Goal: Find specific page/section: Find specific page/section

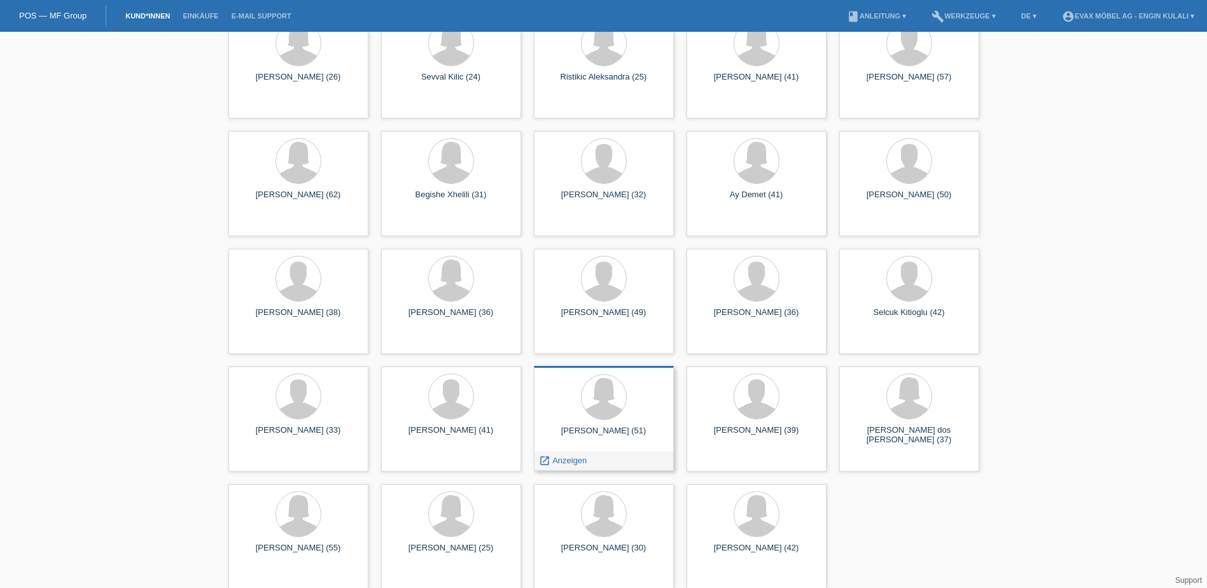
scroll to position [1255, 0]
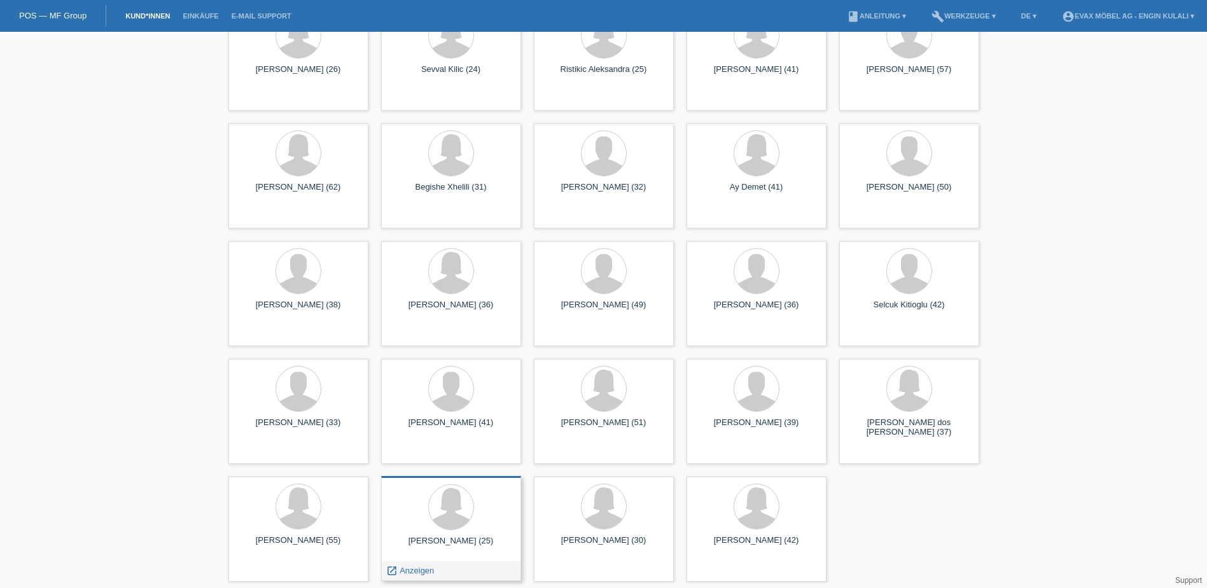
click at [446, 538] on div "Yonairi Maldonado (25)" at bounding box center [451, 546] width 120 height 20
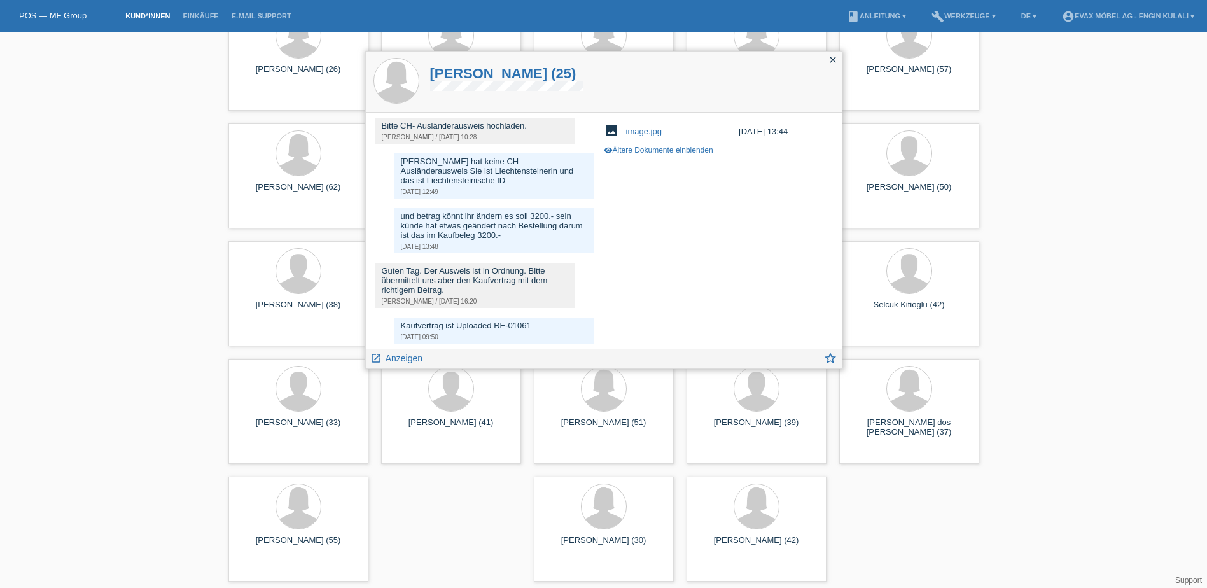
scroll to position [317, 0]
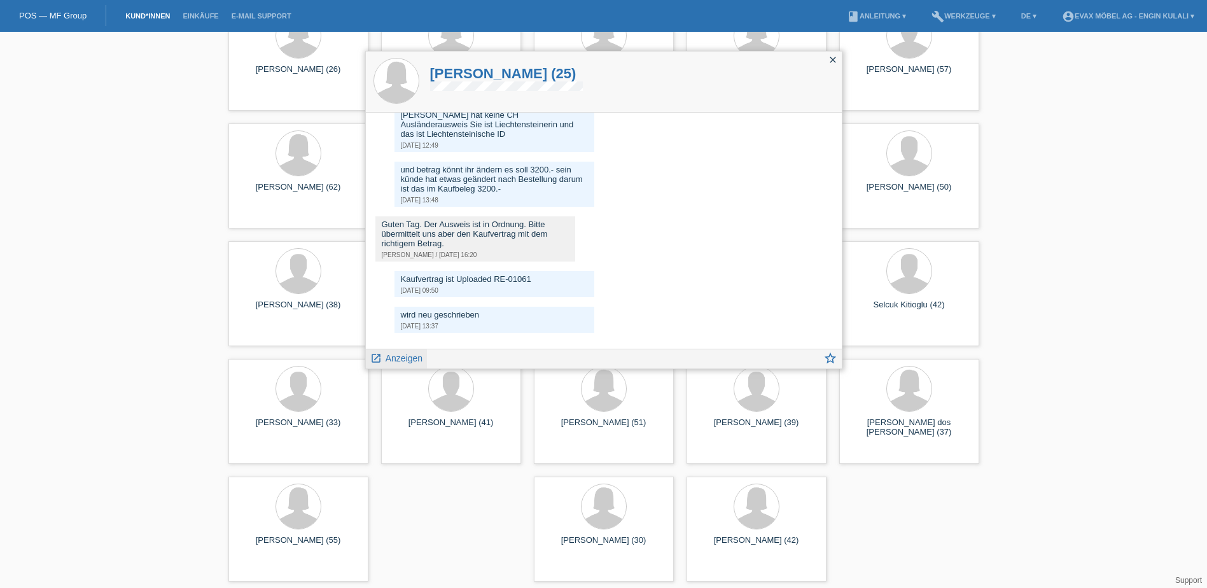
click at [409, 359] on span "Anzeigen" at bounding box center [404, 358] width 37 height 10
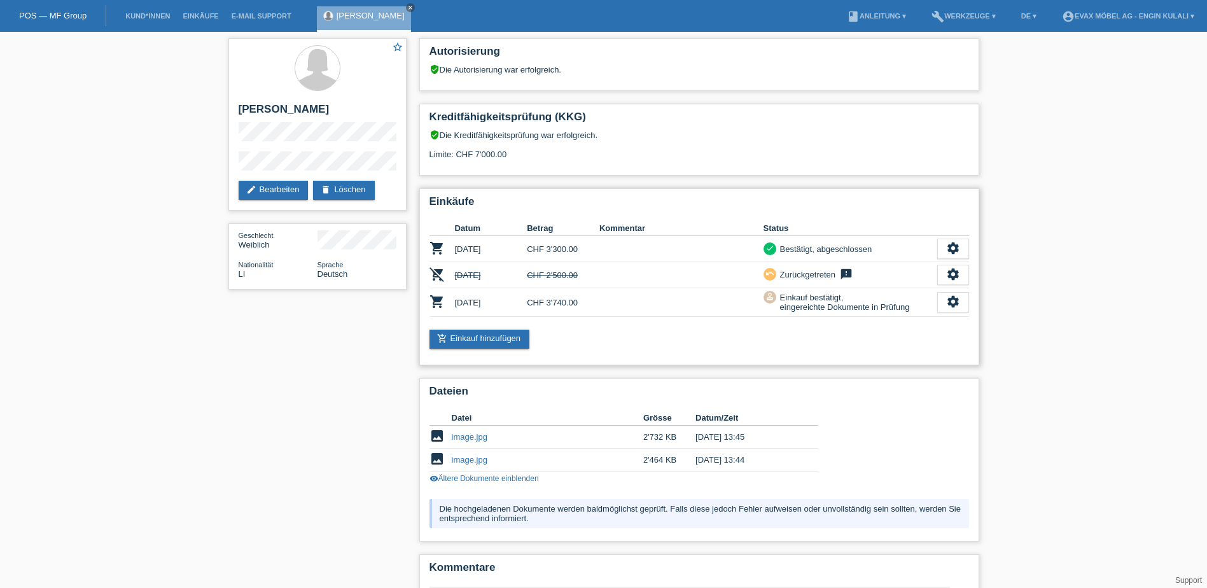
drag, startPoint x: 461, startPoint y: 299, endPoint x: 978, endPoint y: 340, distance: 518.9
click at [977, 340] on div "Einkäufe Datum Betrag Kommentar Status shopping_cart [DATE] CHF 3'300.00 check …" at bounding box center [699, 276] width 560 height 177
click at [1098, 421] on div "star_border [PERSON_NAME] edit Bearbeiten delete Löschen Geschlecht Weiblich Na…" at bounding box center [603, 463] width 1207 height 862
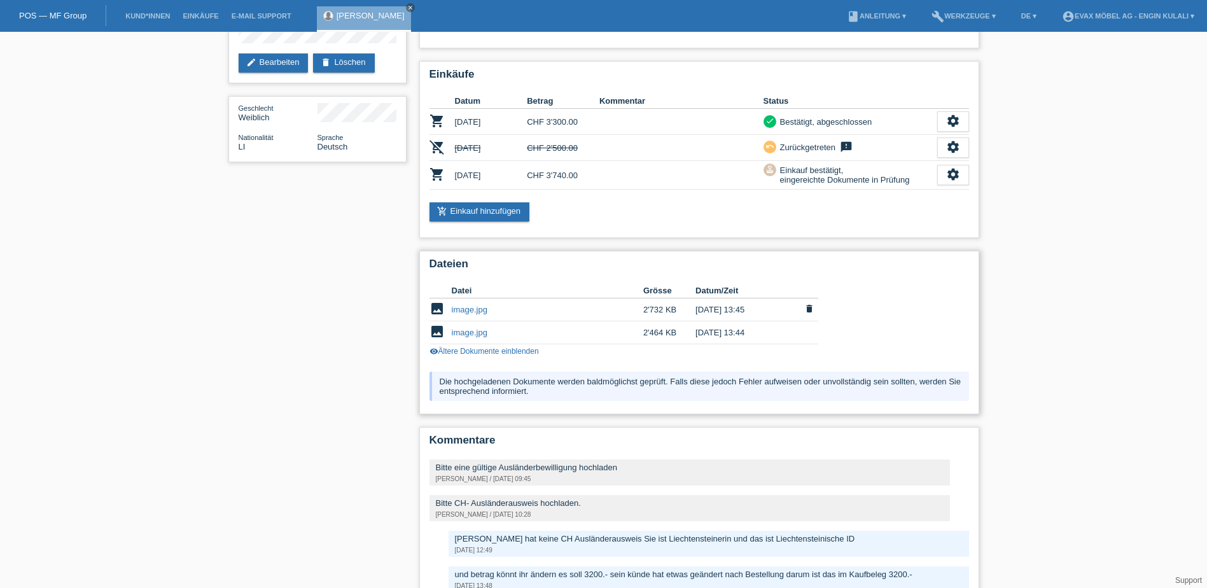
click at [466, 307] on link "image.jpg" at bounding box center [470, 310] width 36 height 10
click at [458, 333] on link "image.jpg" at bounding box center [470, 333] width 36 height 10
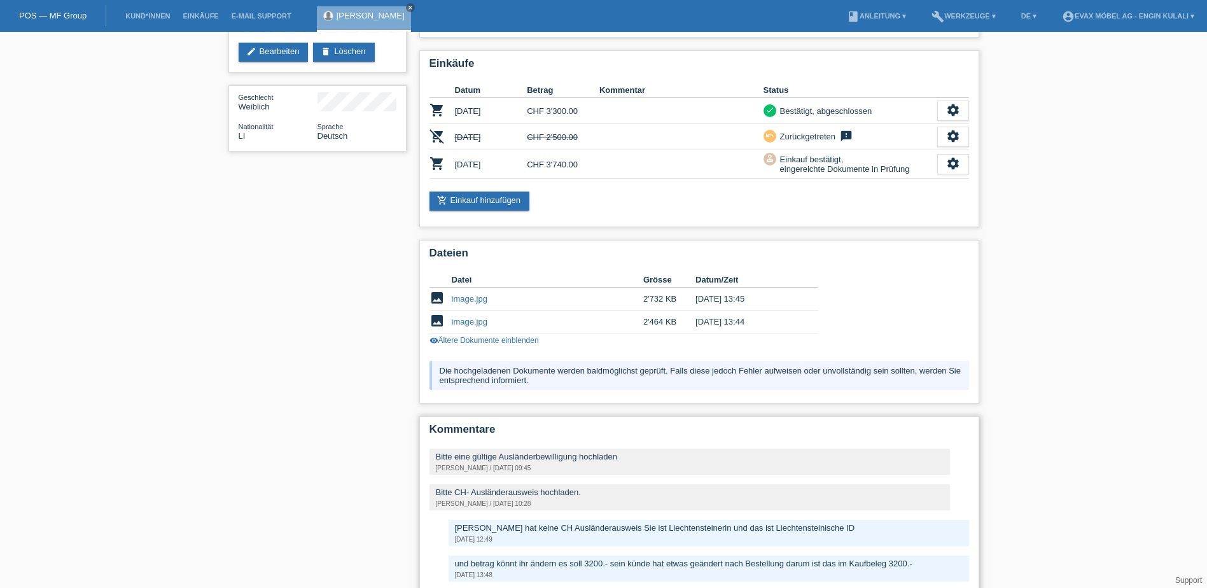
scroll to position [306, 0]
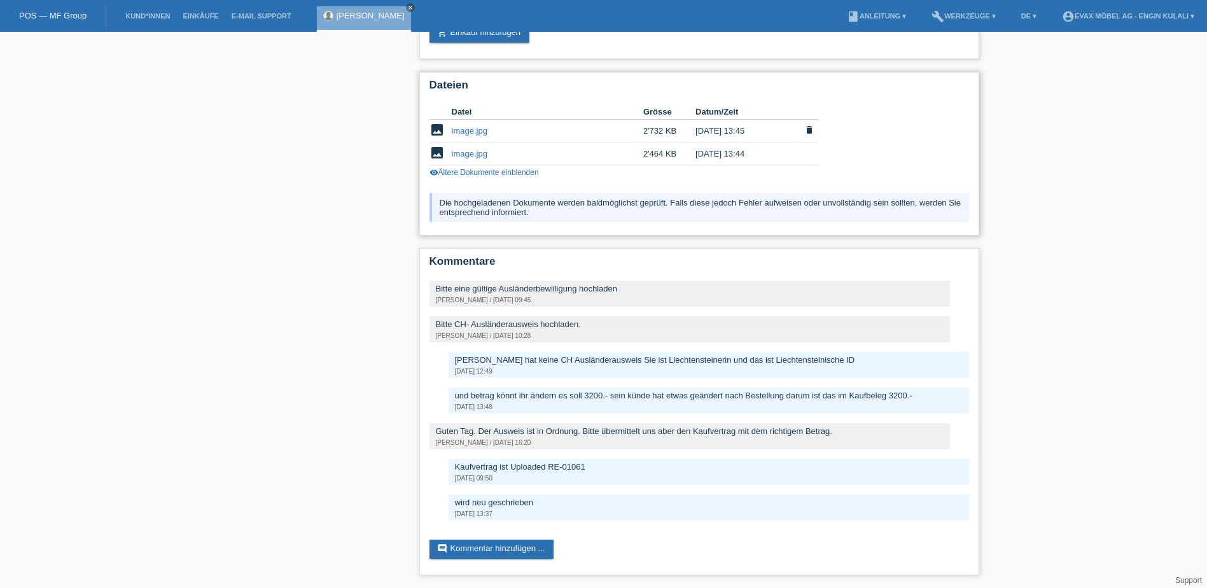
click at [467, 131] on link "image.jpg" at bounding box center [470, 131] width 36 height 10
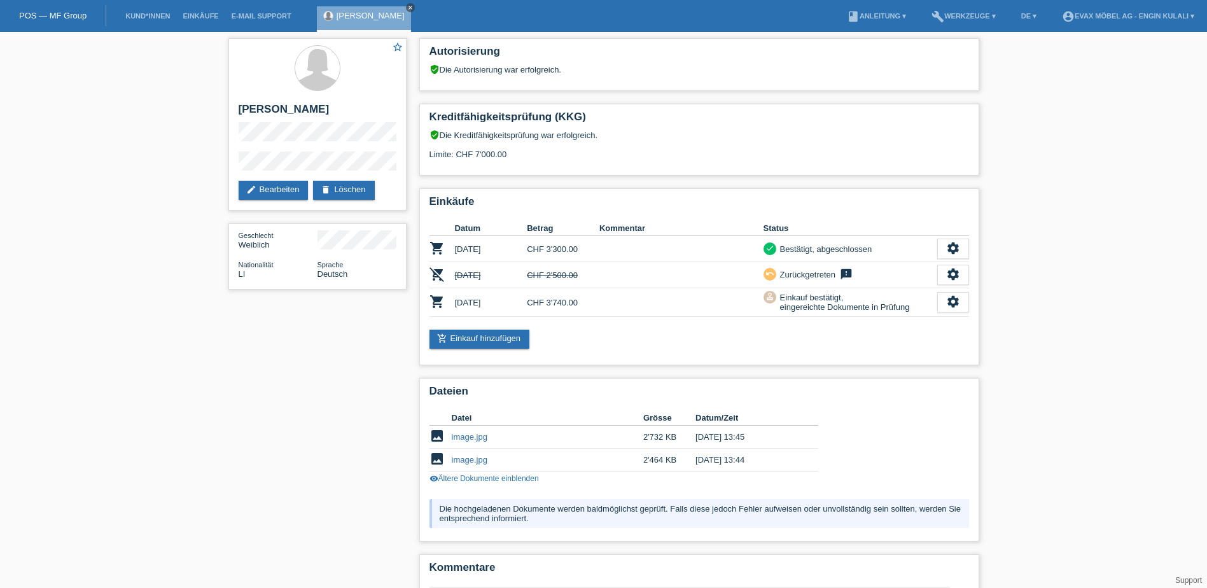
click at [407, 6] on icon "close" at bounding box center [410, 7] width 6 height 6
click at [42, 13] on link "POS — MF Group" at bounding box center [52, 16] width 67 height 10
